Goal: Information Seeking & Learning: Learn about a topic

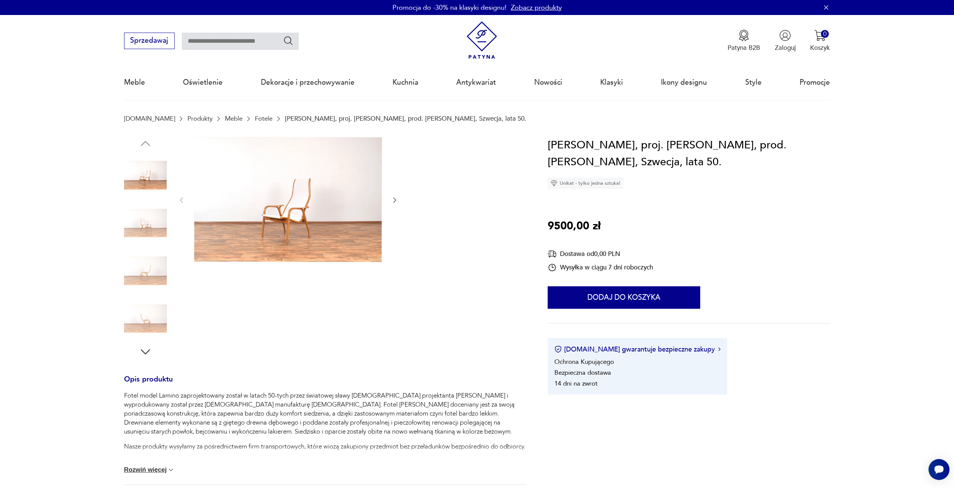
click at [395, 200] on icon "button" at bounding box center [395, 201] width 8 height 8
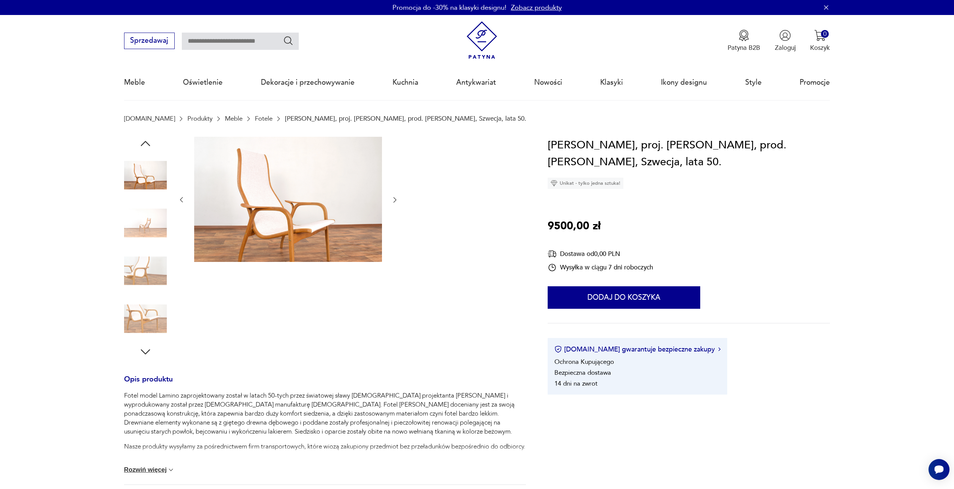
click at [395, 199] on icon "button" at bounding box center [395, 200] width 8 height 8
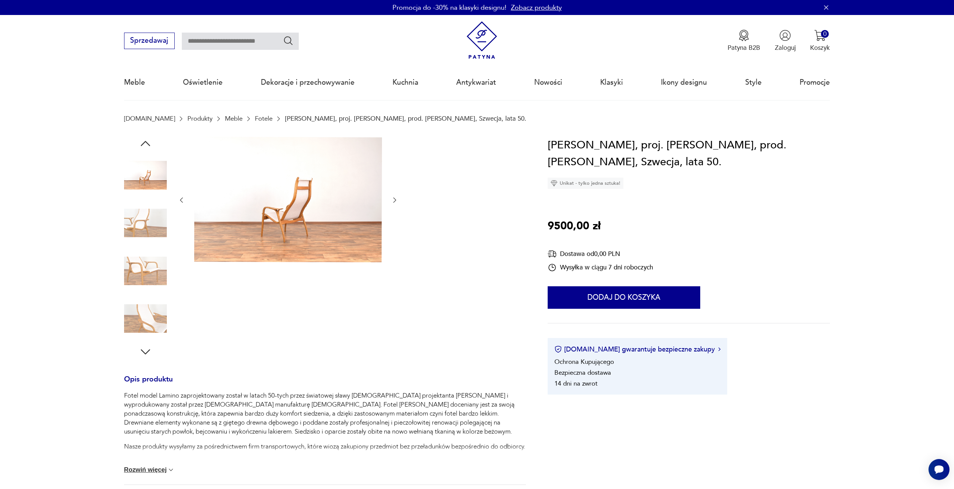
click at [395, 199] on icon "button" at bounding box center [395, 200] width 3 height 5
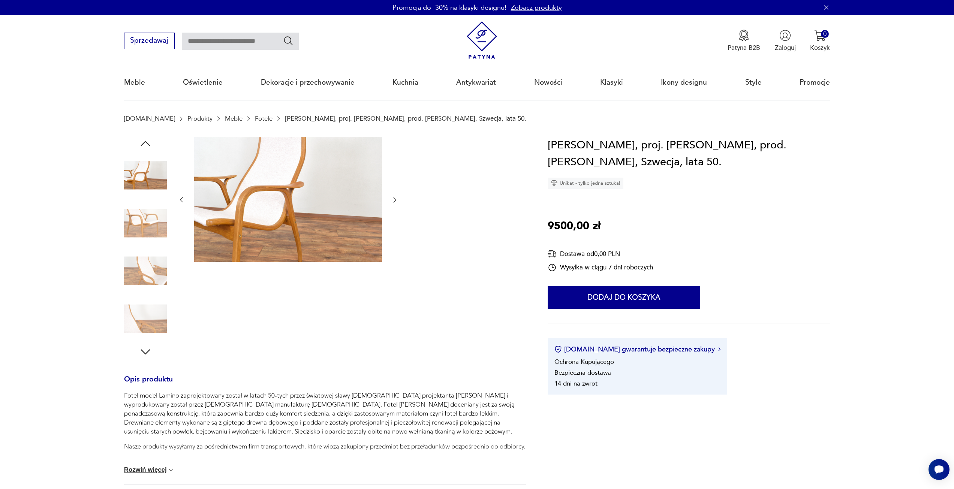
click at [395, 199] on icon "button" at bounding box center [395, 200] width 8 height 8
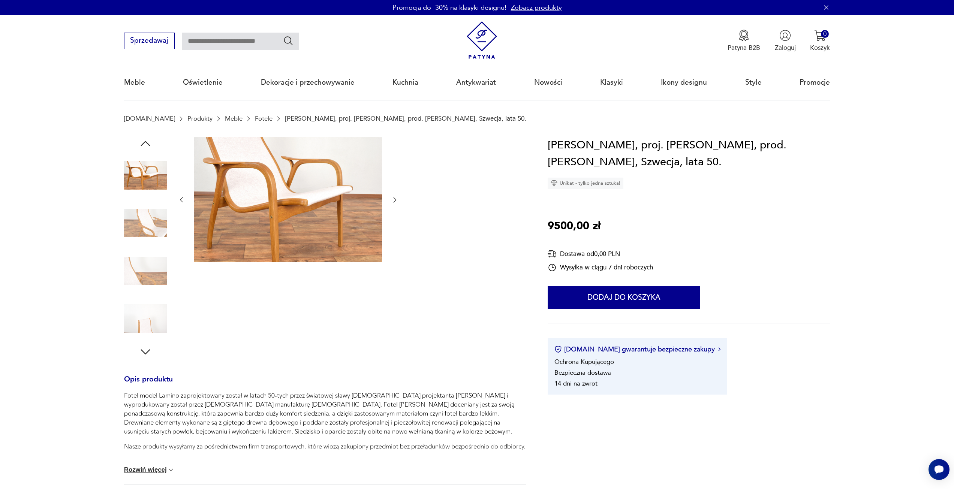
click at [395, 199] on icon "button" at bounding box center [395, 200] width 8 height 8
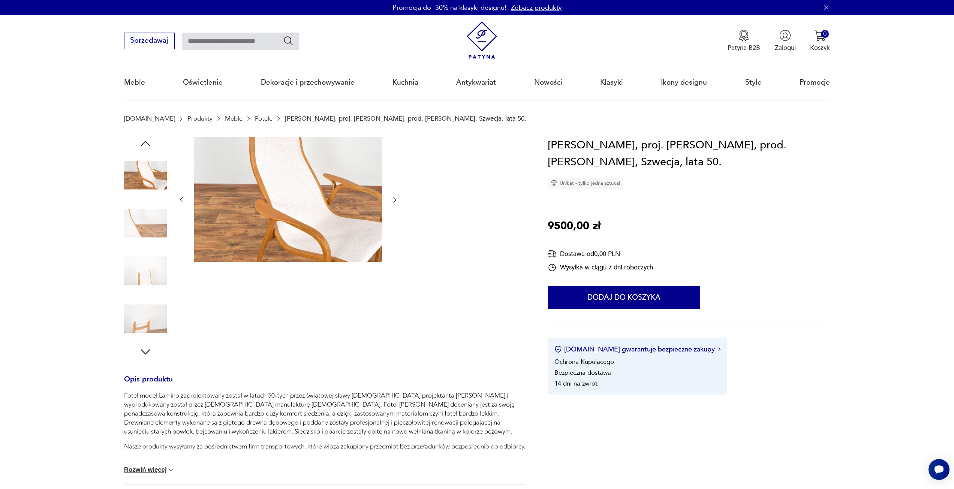
click at [395, 199] on icon "button" at bounding box center [395, 200] width 8 height 8
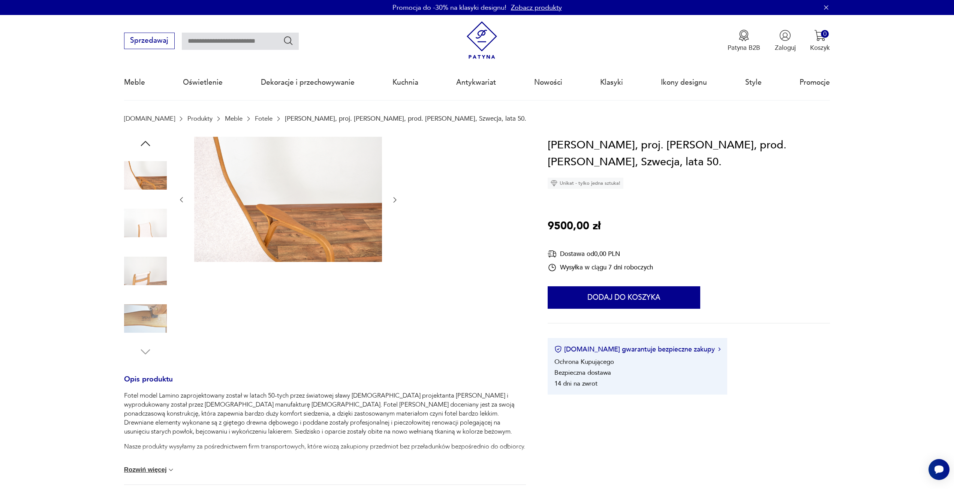
click at [395, 199] on icon "button" at bounding box center [395, 200] width 8 height 8
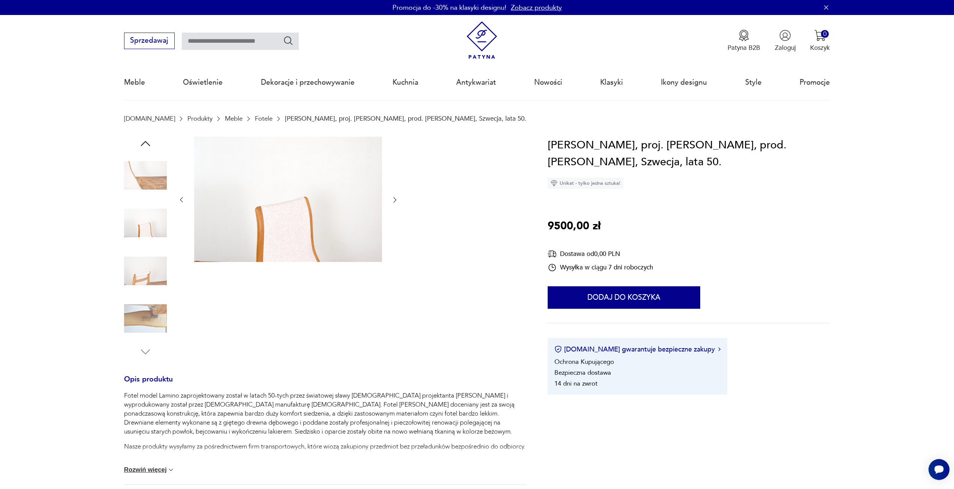
click at [395, 199] on icon "button" at bounding box center [395, 200] width 8 height 8
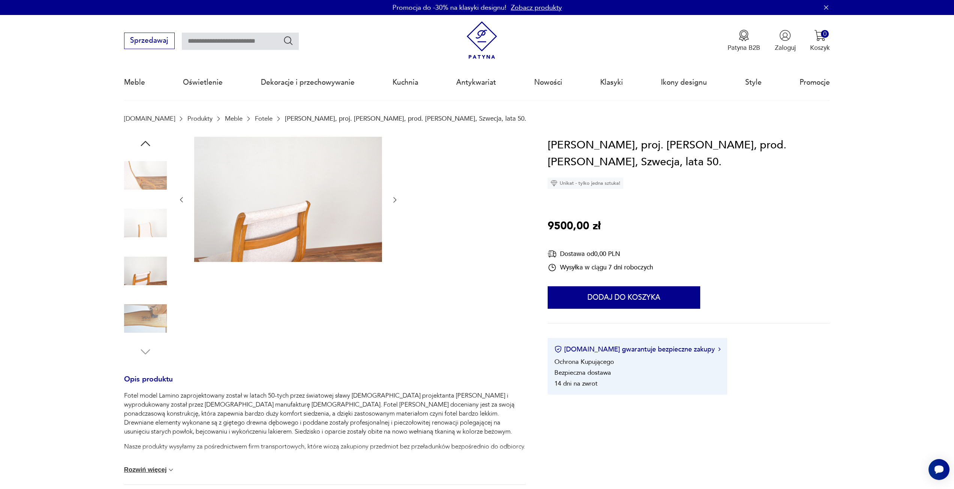
click at [232, 47] on input "text" at bounding box center [240, 41] width 117 height 17
type input "**********"
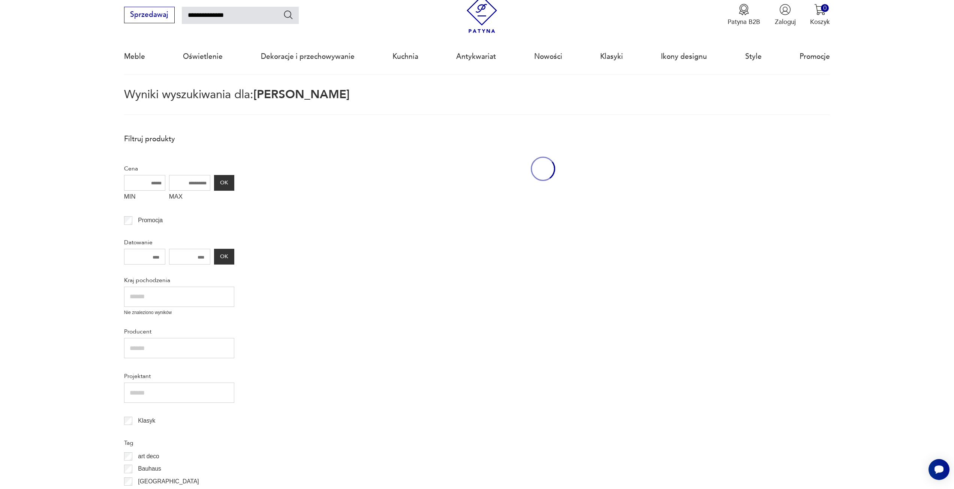
scroll to position [43, 0]
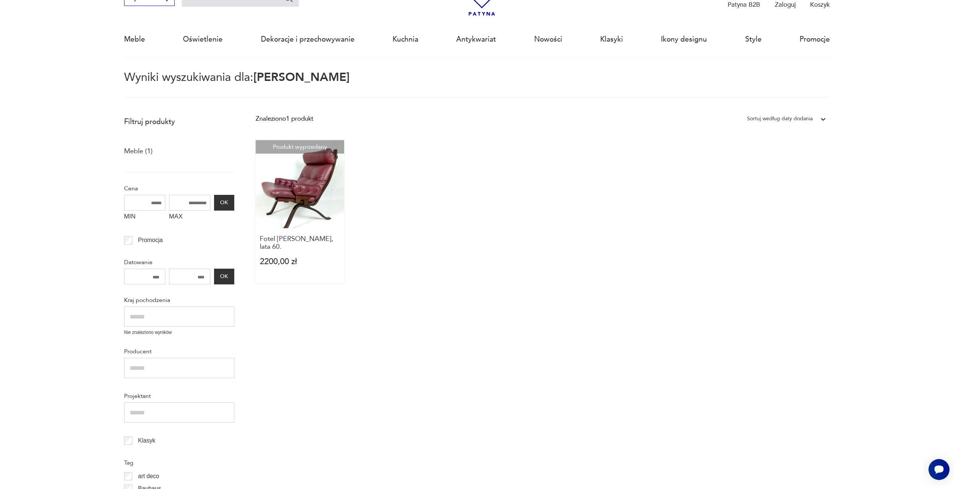
click at [321, 227] on link "Produkt wyprzedany Fotel [PERSON_NAME], lata 60. 2200,00 zł" at bounding box center [300, 211] width 88 height 143
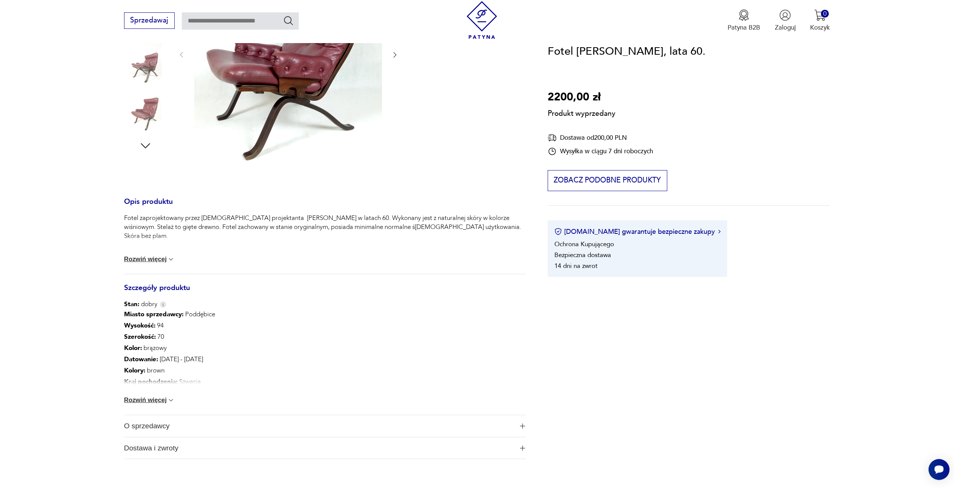
scroll to position [263, 0]
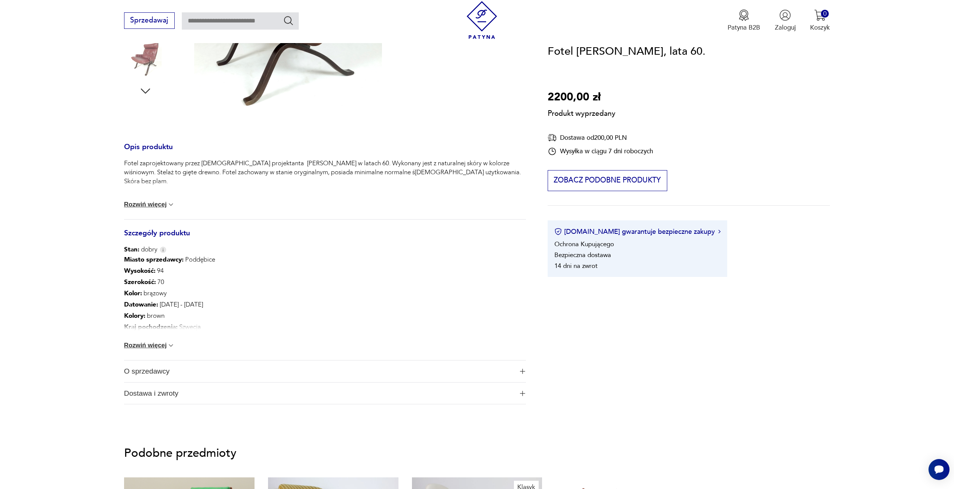
click at [155, 206] on button "Rozwiń więcej" at bounding box center [149, 205] width 51 height 8
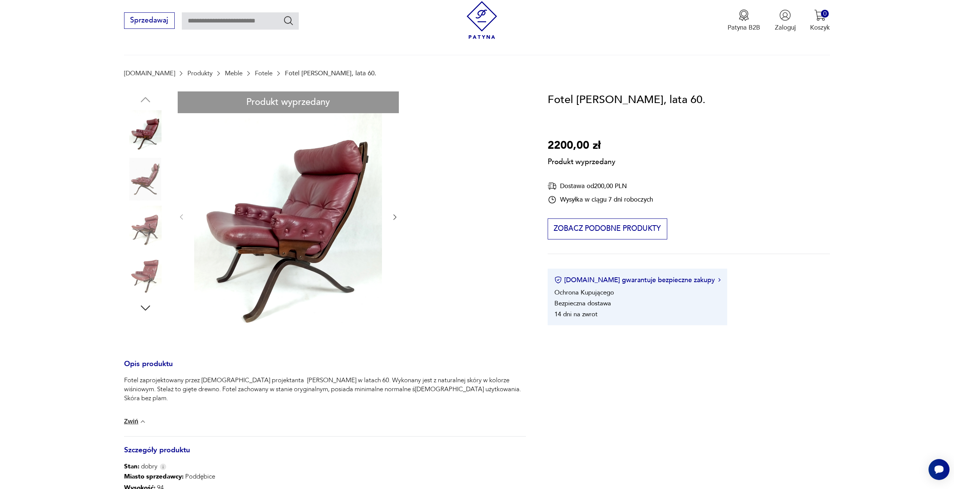
scroll to position [38, 0]
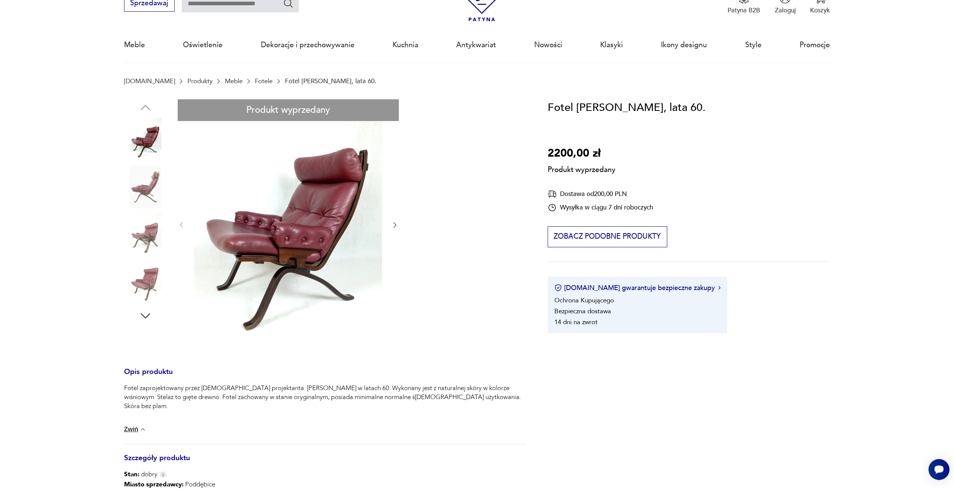
click at [148, 236] on div "Produkt wyprzedany Opis produktu Fotel zaprojektowany przez [DEMOGRAPHIC_DATA] …" at bounding box center [325, 364] width 402 height 531
click at [143, 185] on div "Produkt wyprzedany Opis produktu Fotel zaprojektowany przez [DEMOGRAPHIC_DATA] …" at bounding box center [325, 364] width 402 height 531
click at [149, 290] on div "Produkt wyprzedany Opis produktu Fotel zaprojektowany przez [DEMOGRAPHIC_DATA] …" at bounding box center [325, 364] width 402 height 531
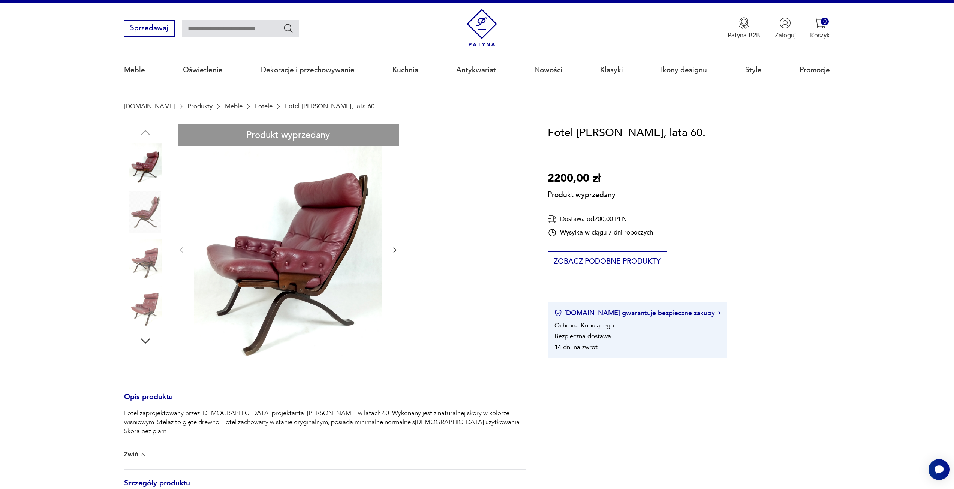
scroll to position [0, 0]
